Goal: Information Seeking & Learning: Find specific fact

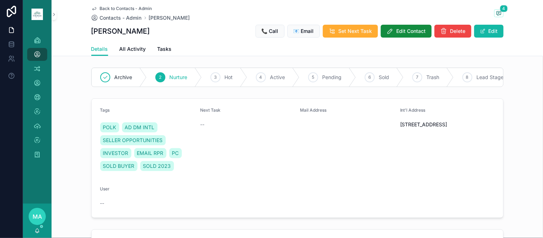
scroll to position [159, 0]
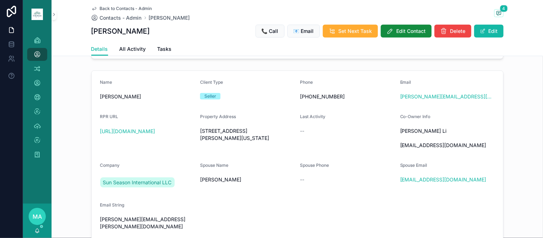
click at [126, 5] on div "Back to Contacts - Admin Contacts - Admin [PERSON_NAME] 4 [PERSON_NAME] 📞 Call …" at bounding box center [297, 21] width 413 height 42
click at [105, 6] on span "Back to Contacts - Admin" at bounding box center [126, 9] width 52 height 6
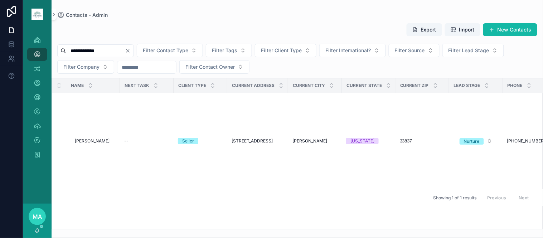
click at [131, 49] on icon "Clear" at bounding box center [128, 51] width 6 height 6
click at [114, 54] on input "scrollable content" at bounding box center [95, 51] width 59 height 10
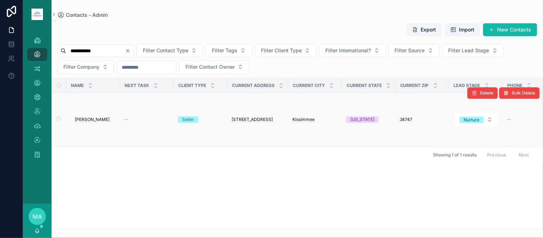
type input "**********"
click at [94, 121] on span "[PERSON_NAME]" at bounding box center [92, 120] width 35 height 6
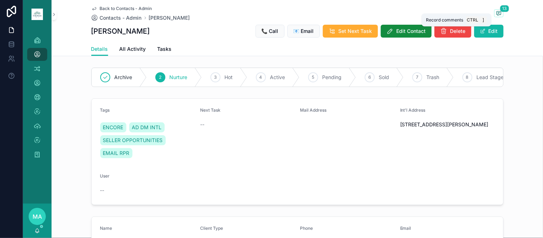
click at [496, 13] on icon "scrollable content" at bounding box center [499, 13] width 6 height 6
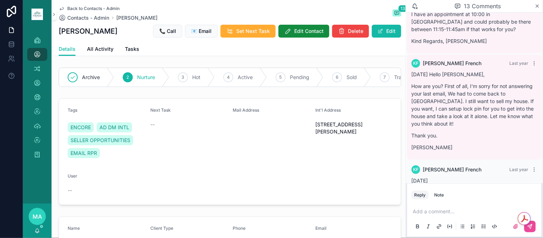
scroll to position [593, 0]
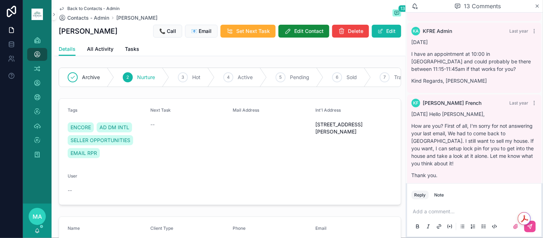
click at [85, 9] on span "Back to Contacts - Admin" at bounding box center [93, 9] width 52 height 6
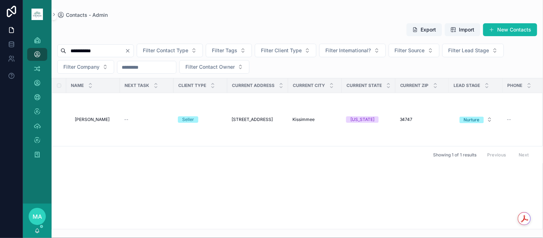
click at [131, 50] on icon "Clear" at bounding box center [128, 51] width 6 height 6
click at [125, 54] on input "scrollable content" at bounding box center [95, 51] width 59 height 10
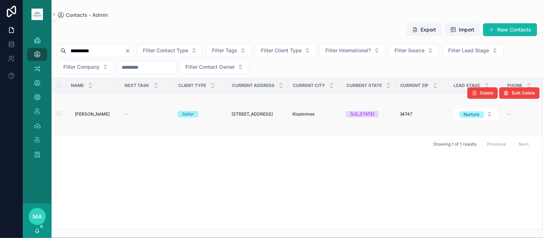
type input "**********"
click at [98, 116] on span "[PERSON_NAME]" at bounding box center [92, 114] width 35 height 6
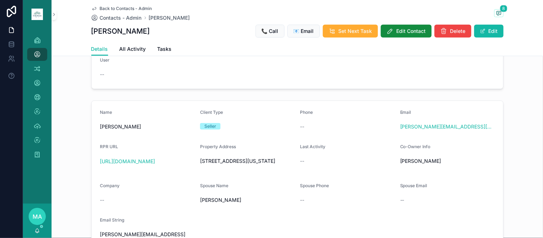
scroll to position [119, 0]
